Goal: Task Accomplishment & Management: Manage account settings

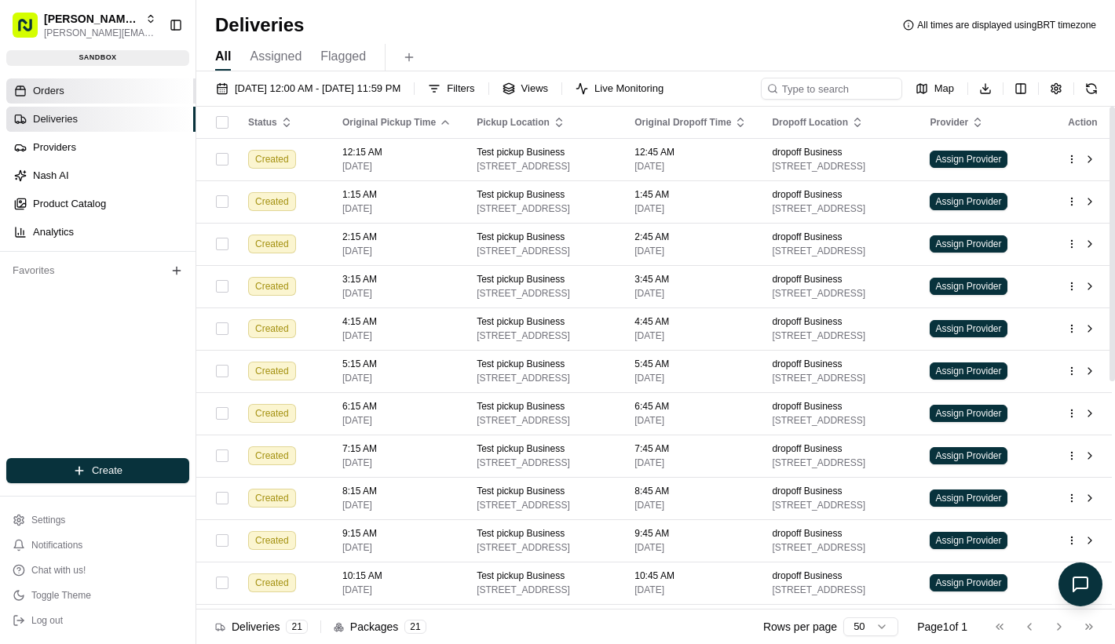
click at [136, 93] on link "Orders" at bounding box center [100, 90] width 189 height 25
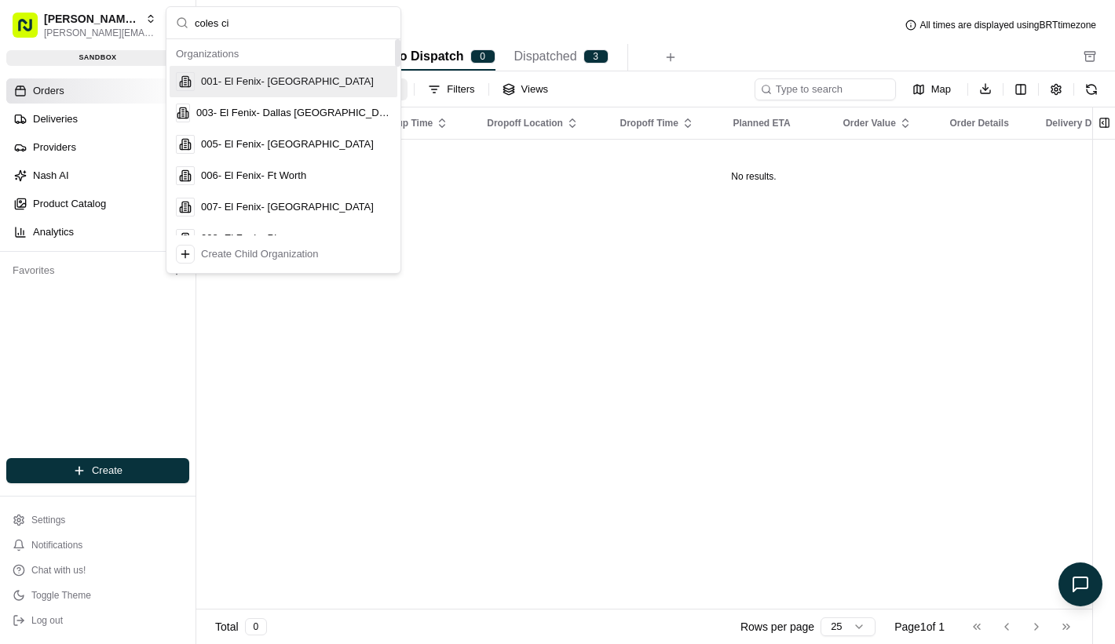
type input "coles cit"
type input "coles"
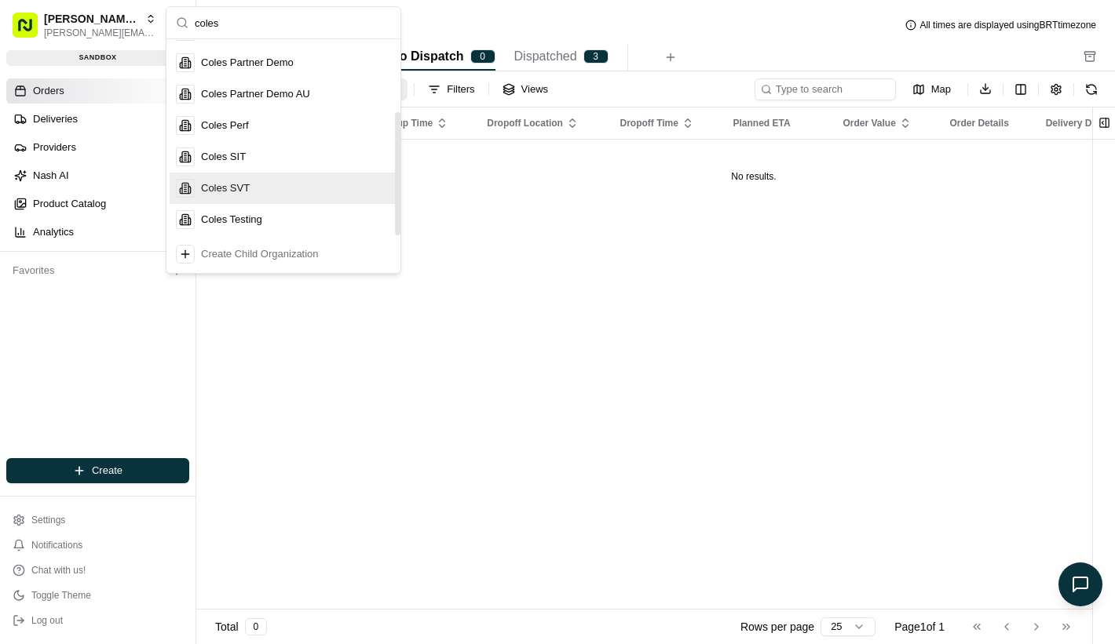
scroll to position [116, 0]
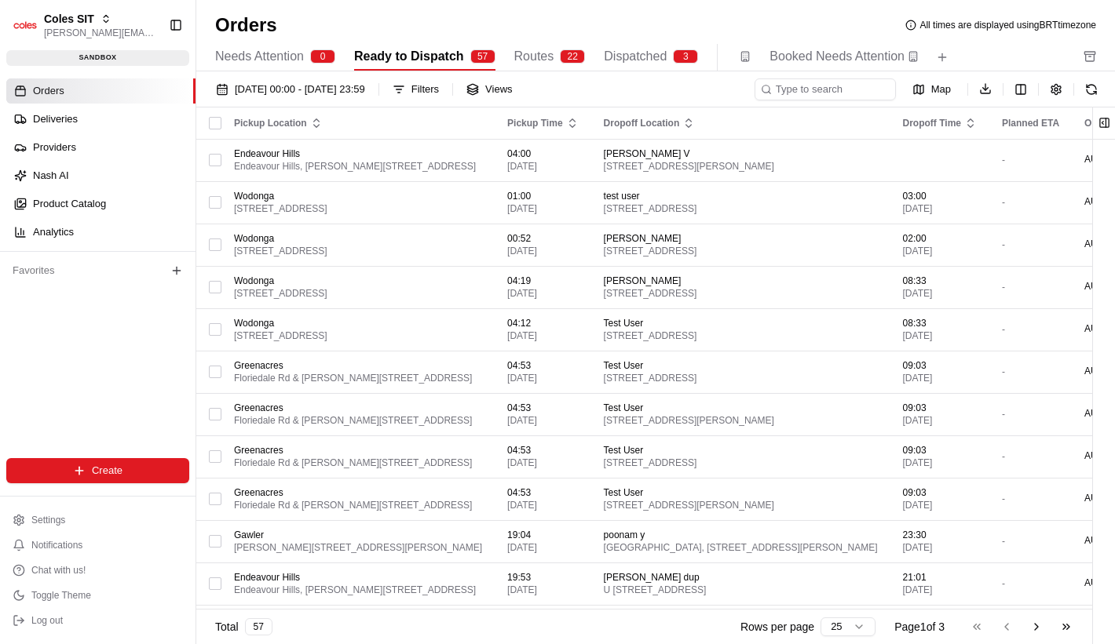
click at [513, 59] on div "Needs Attention 0 Ready to Dispatch 57 Routes 22 Dispatched 3 Booked Needs Atte…" at bounding box center [644, 57] width 859 height 27
click at [531, 57] on span "Routes" at bounding box center [534, 56] width 40 height 19
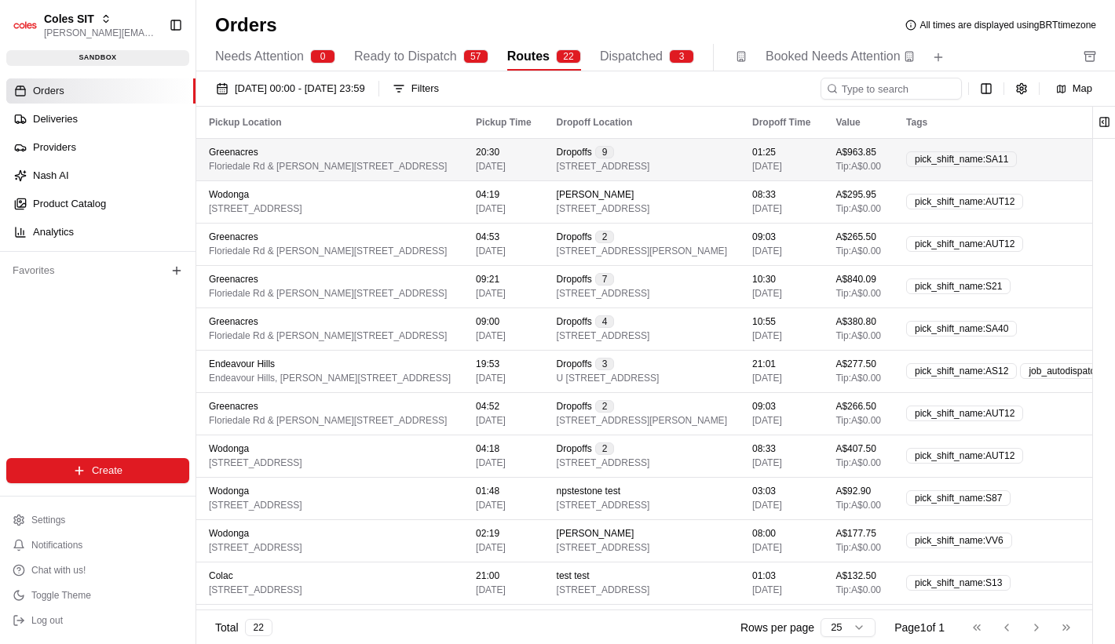
click at [451, 150] on div "Greenacres [STREET_ADDRESS][PERSON_NAME]" at bounding box center [330, 159] width 242 height 27
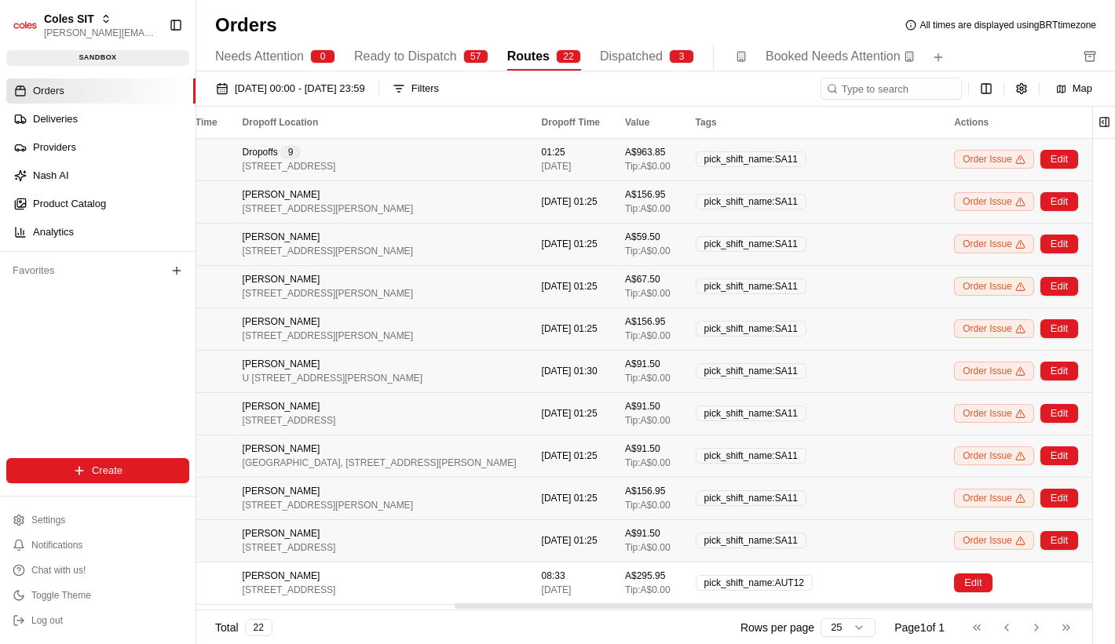
scroll to position [0, 465]
click at [1072, 163] on button "Edit" at bounding box center [1059, 159] width 38 height 19
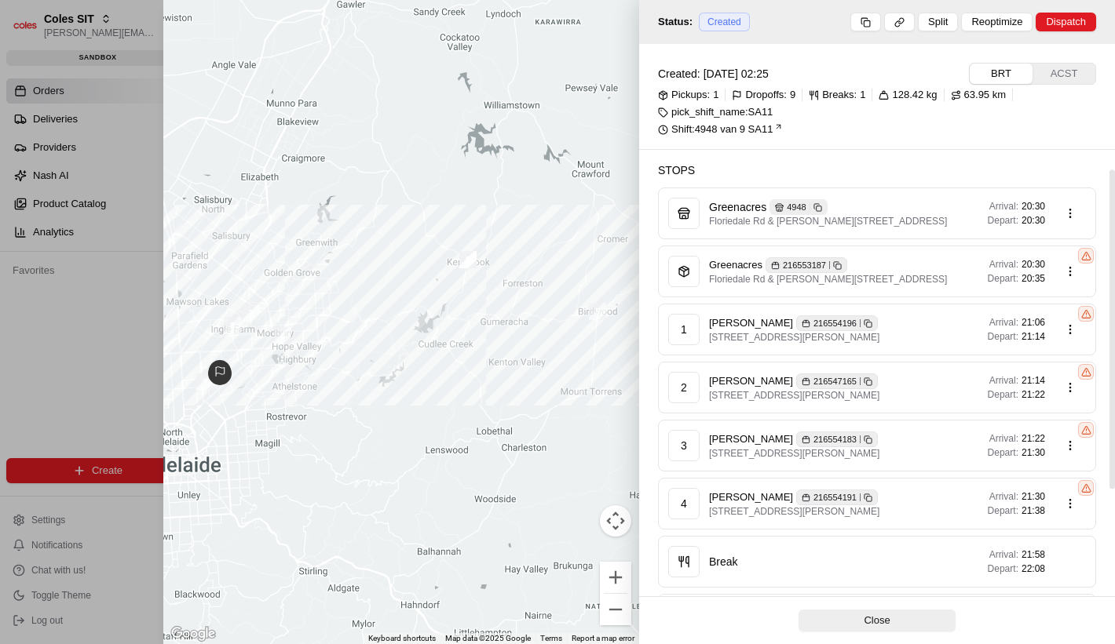
scroll to position [403, 0]
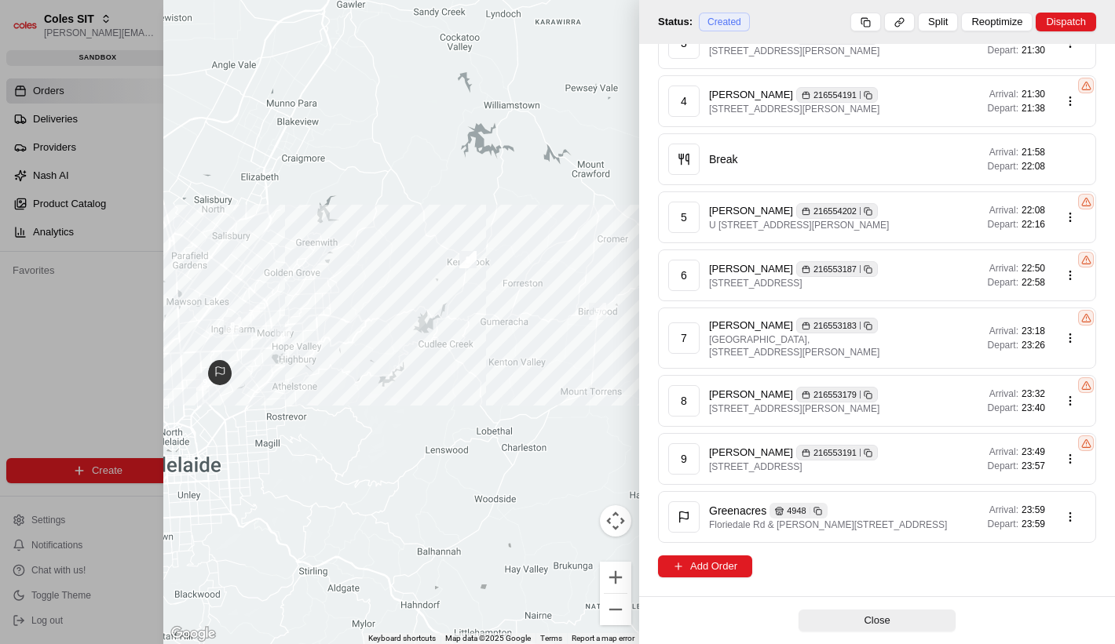
click at [158, 299] on div at bounding box center [557, 322] width 1115 height 644
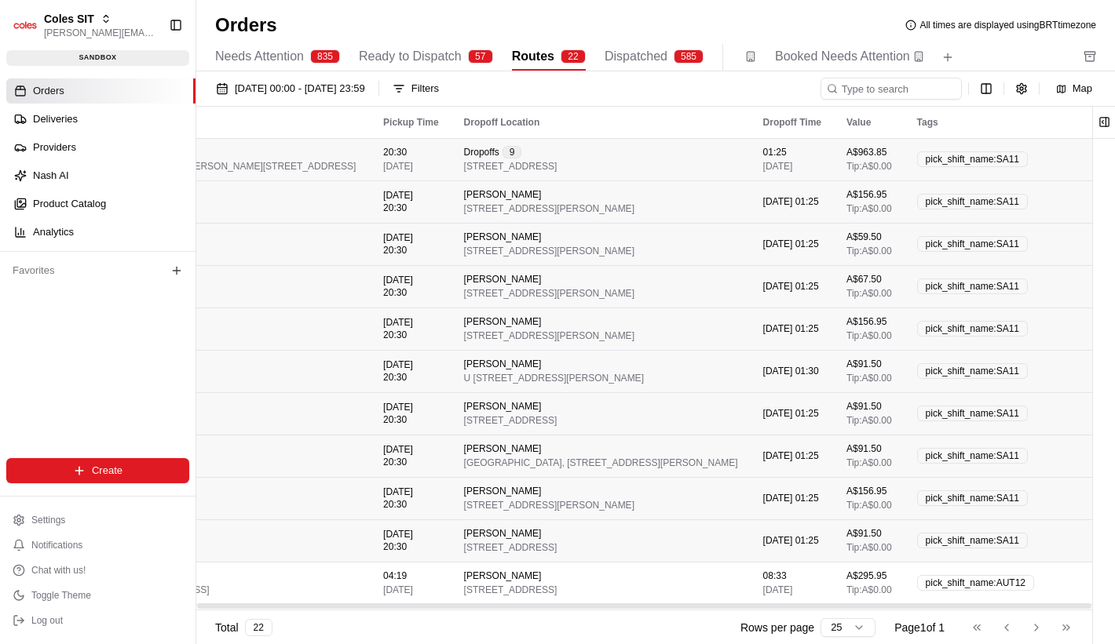
scroll to position [0, 0]
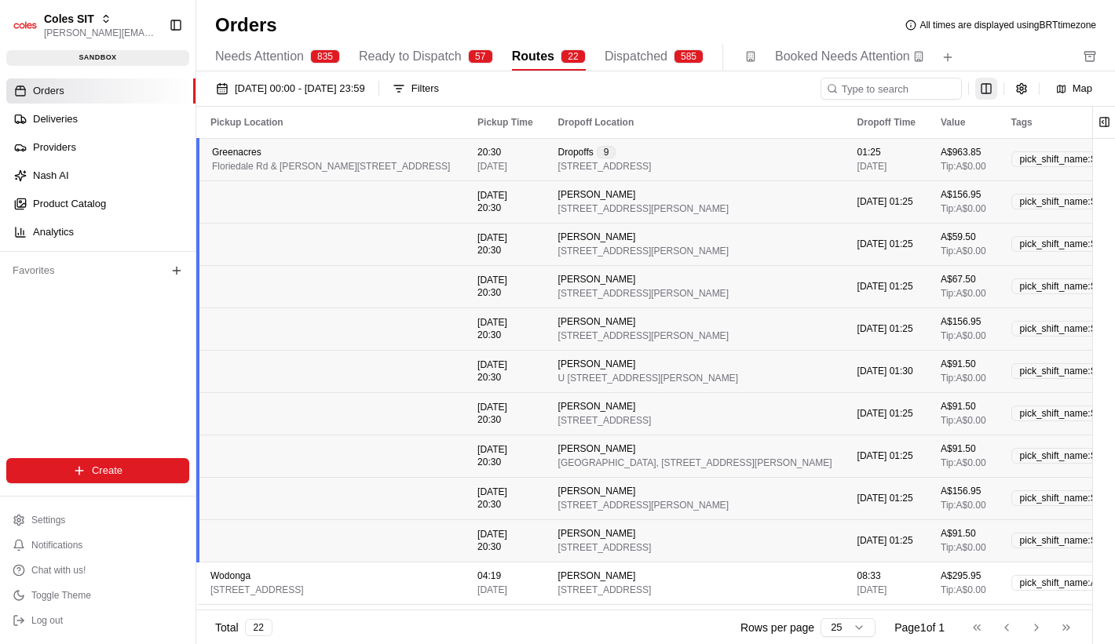
click at [995, 92] on div "Map" at bounding box center [961, 89] width 282 height 22
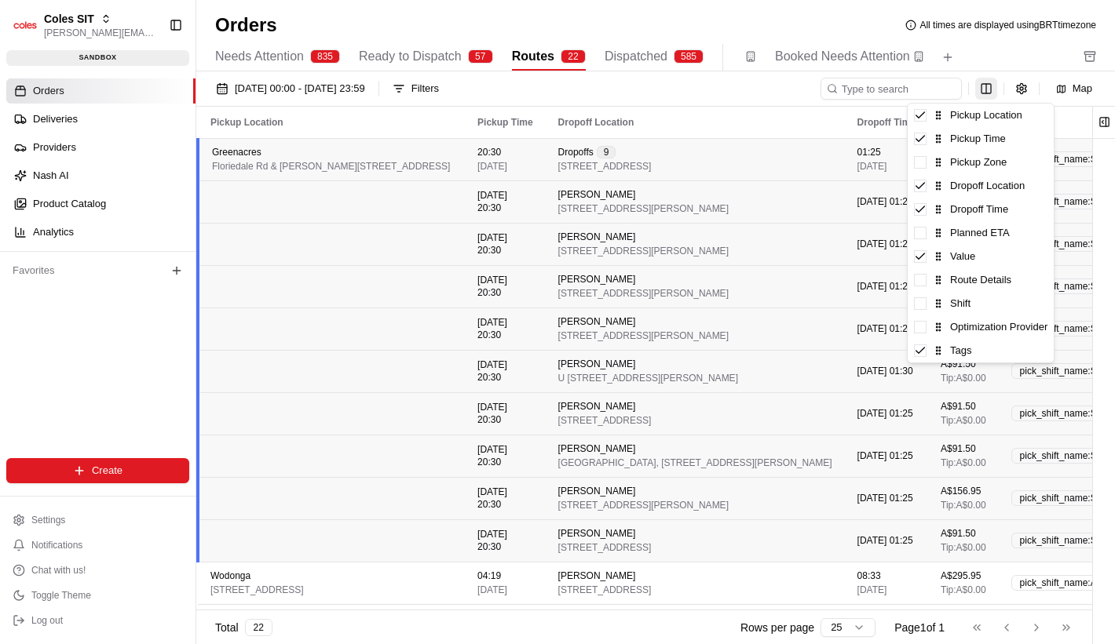
click at [993, 92] on html "Coles SIT [PERSON_NAME][EMAIL_ADDRESS][DOMAIN_NAME] Toggle Sidebar sandbox Orde…" at bounding box center [557, 322] width 1115 height 644
click at [917, 239] on span at bounding box center [920, 233] width 13 height 13
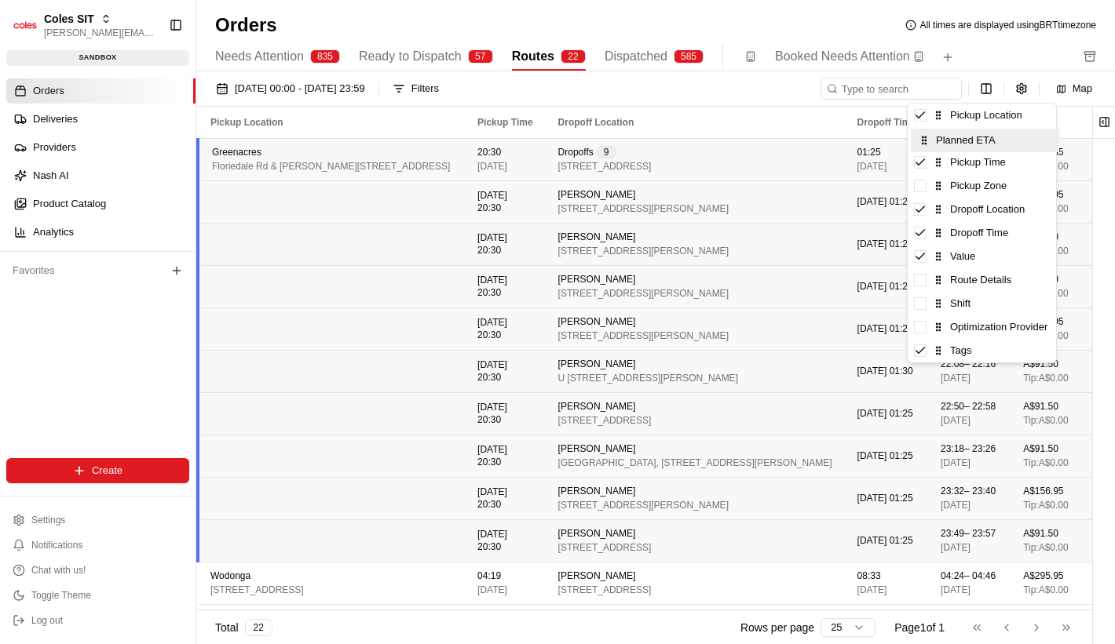
drag, startPoint x: 943, startPoint y: 236, endPoint x: 946, endPoint y: 135, distance: 101.3
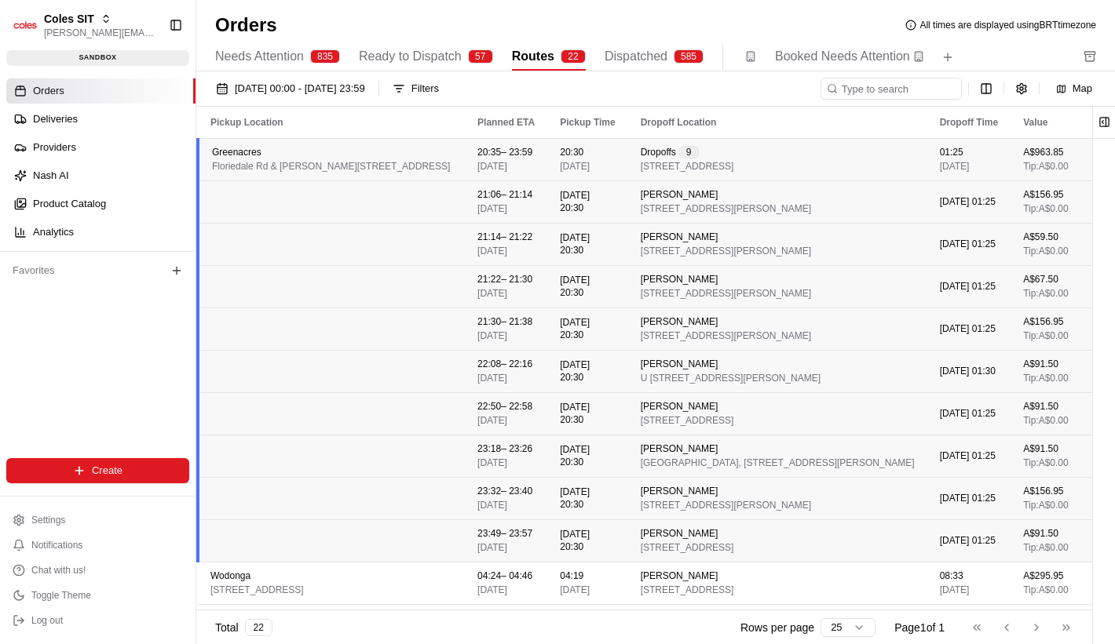
click at [543, 192] on html "Coles SIT [PERSON_NAME][EMAIL_ADDRESS][DOMAIN_NAME] Toggle Sidebar sandbox Orde…" at bounding box center [557, 322] width 1115 height 644
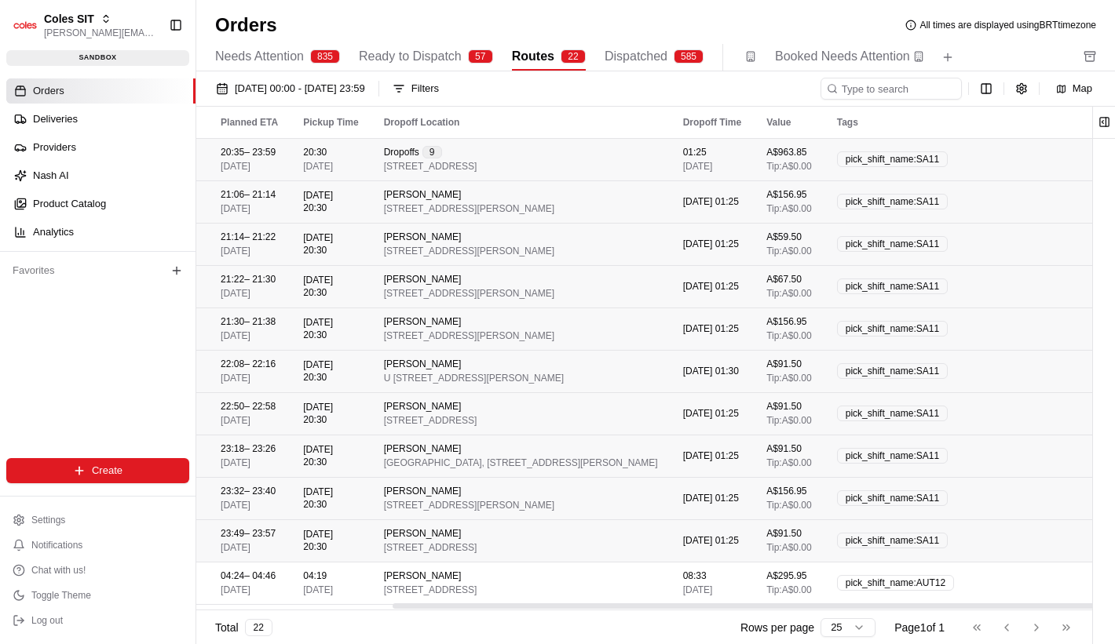
scroll to position [0, 548]
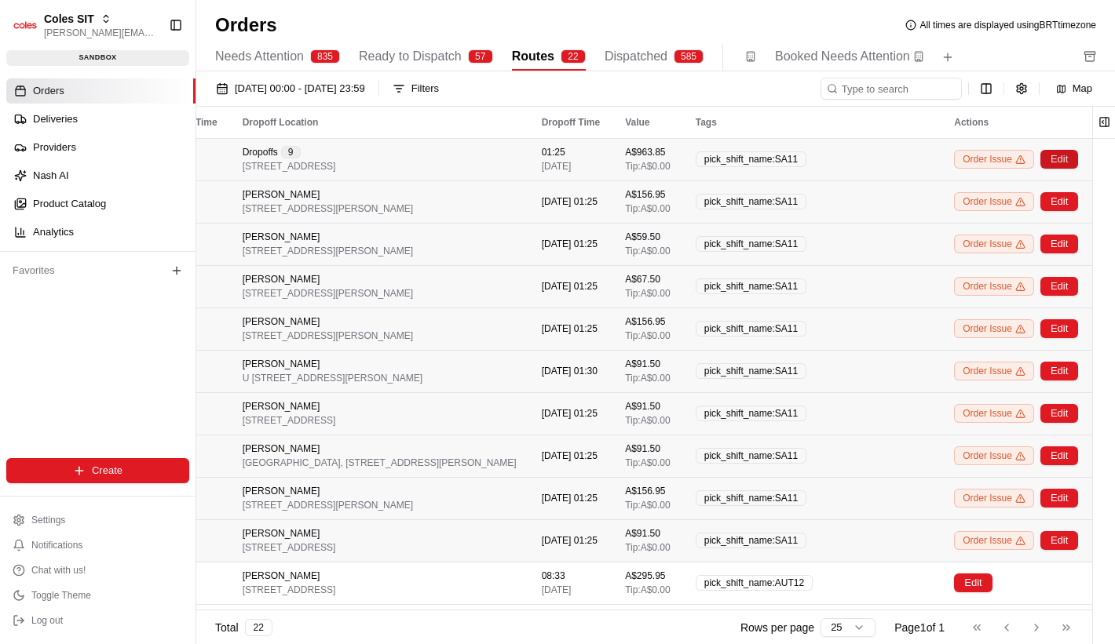
click at [1062, 169] on button "Edit" at bounding box center [1059, 159] width 38 height 19
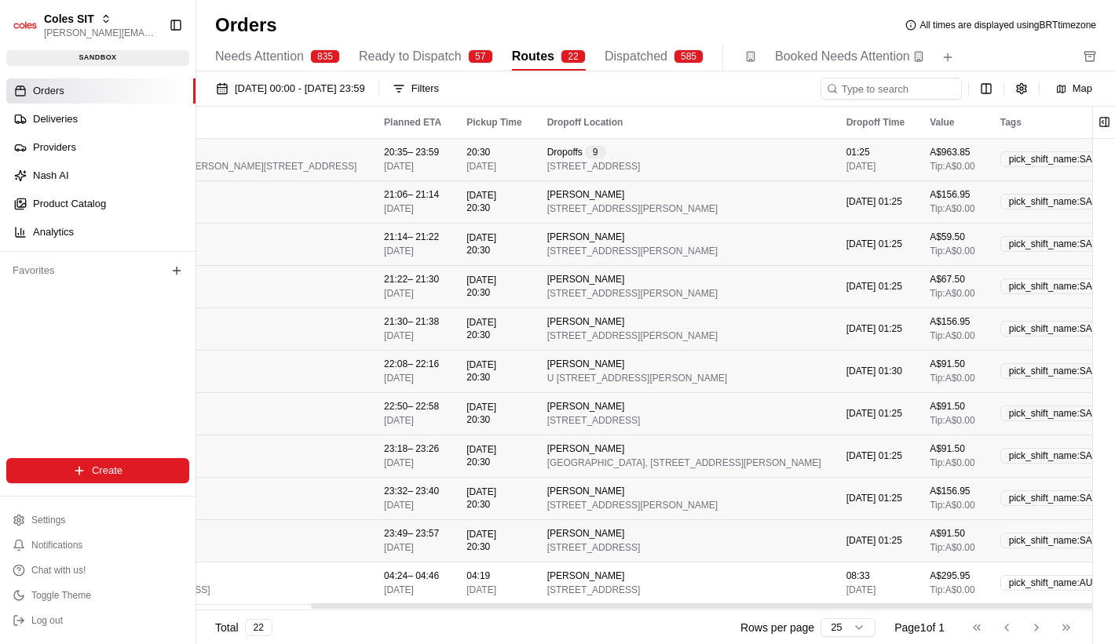
scroll to position [0, 0]
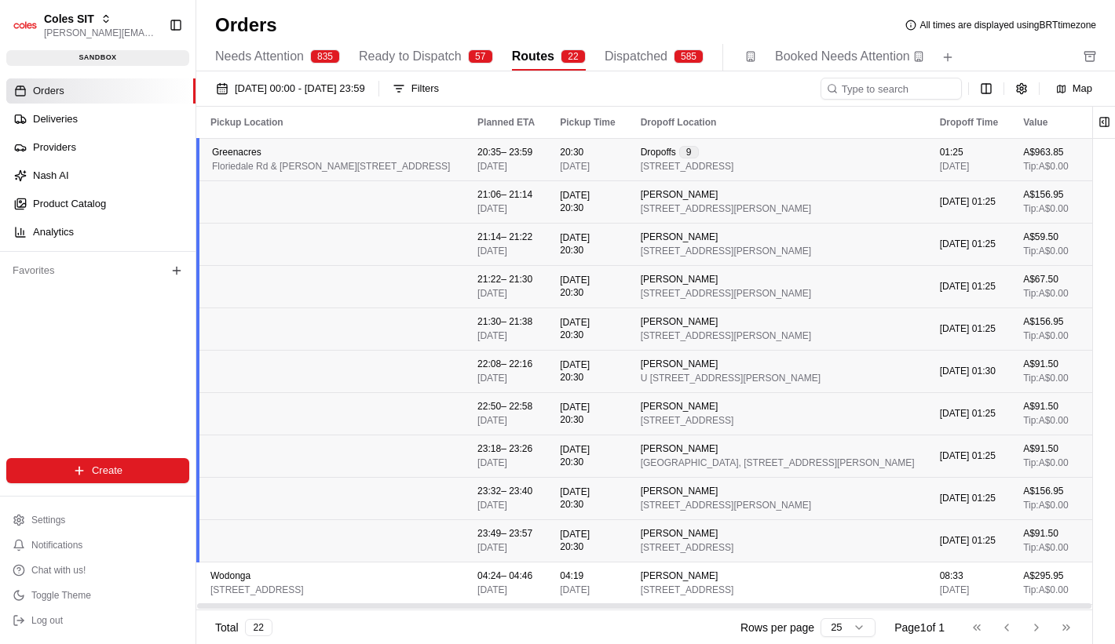
click at [452, 170] on div "Greenacres [STREET_ADDRESS][PERSON_NAME]" at bounding box center [332, 159] width 240 height 27
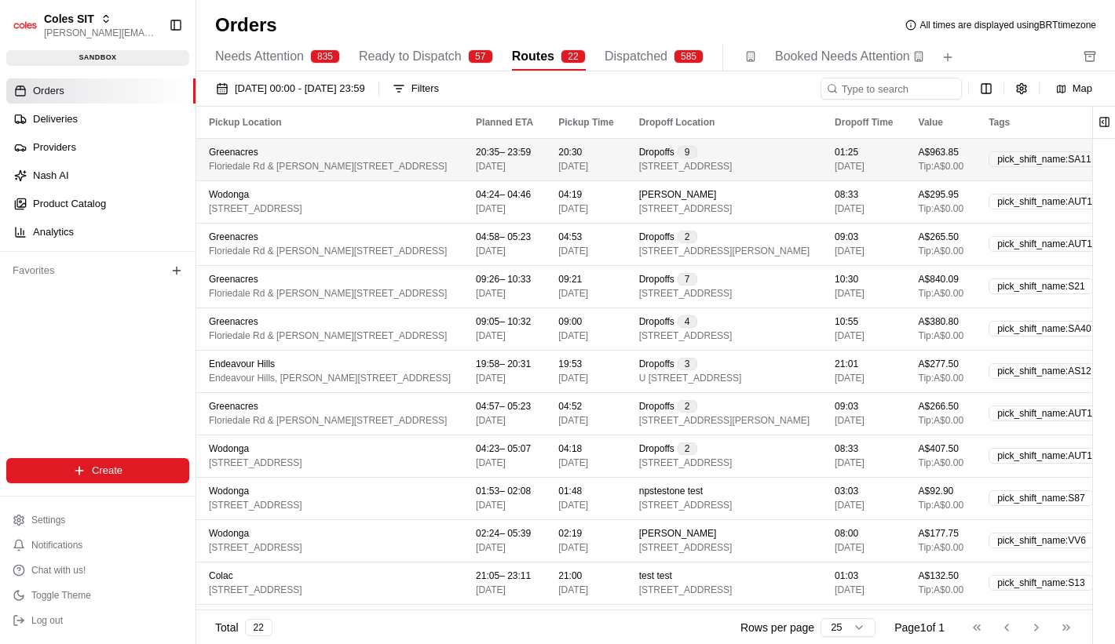
click at [439, 144] on td "Greenacres [STREET_ADDRESS][PERSON_NAME]" at bounding box center [329, 159] width 267 height 42
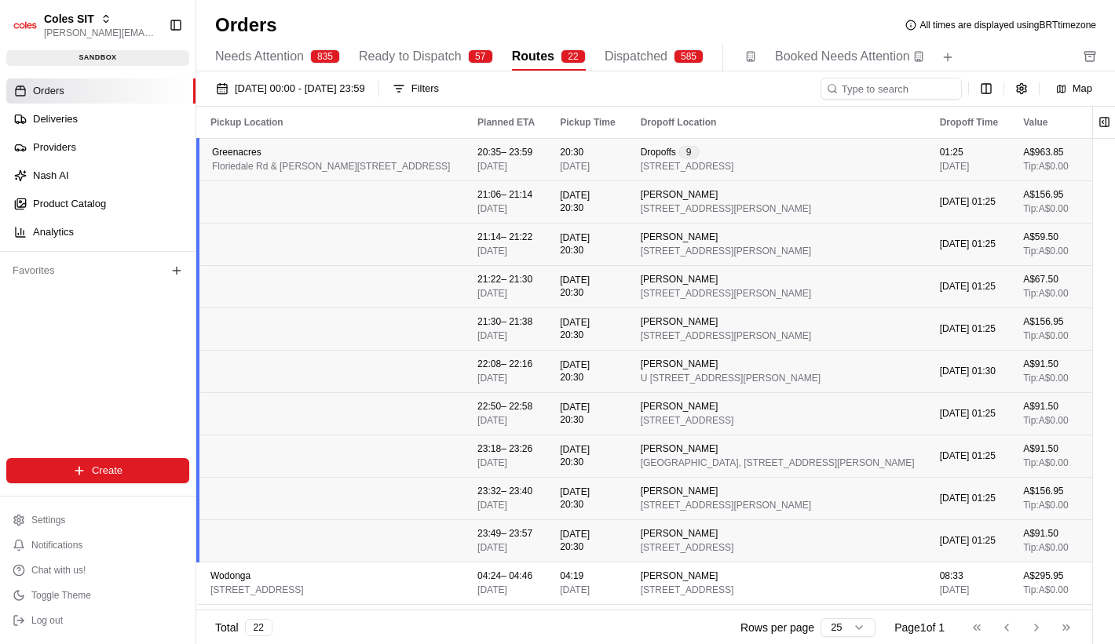
click at [452, 162] on div "Greenacres [STREET_ADDRESS][PERSON_NAME]" at bounding box center [332, 159] width 240 height 27
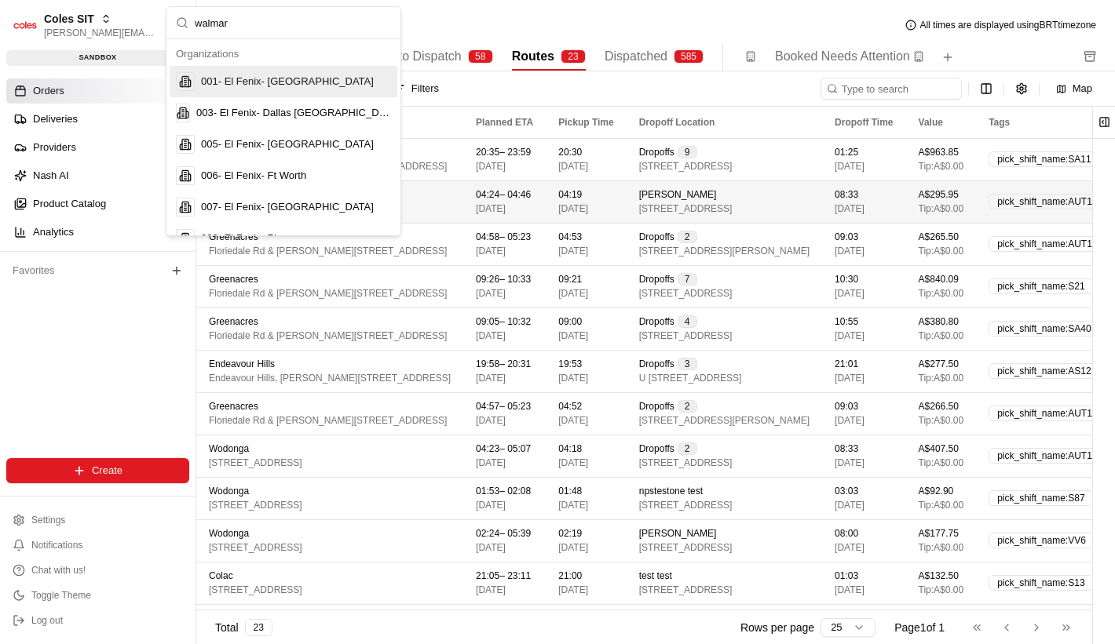
type input "walmart"
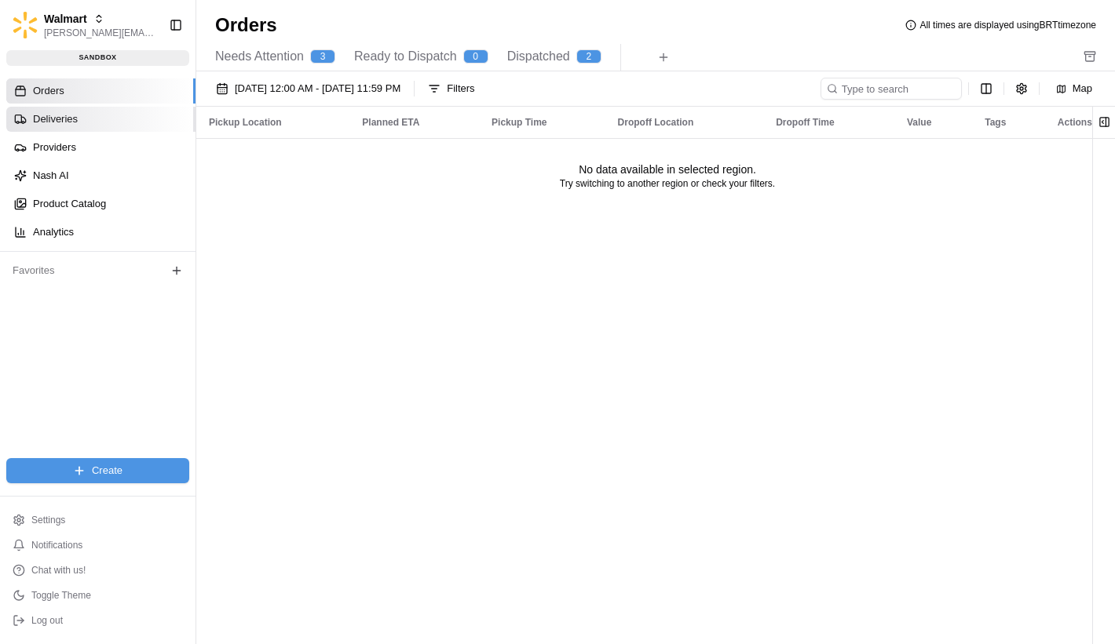
click at [151, 130] on link "Deliveries" at bounding box center [100, 119] width 189 height 25
